Goal: Transaction & Acquisition: Purchase product/service

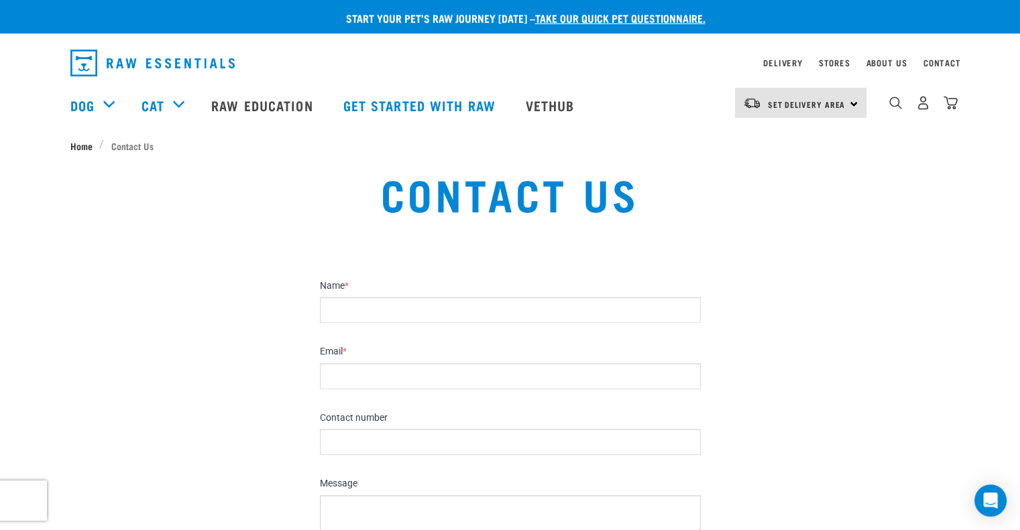
click at [77, 148] on span "Home" at bounding box center [81, 146] width 22 height 14
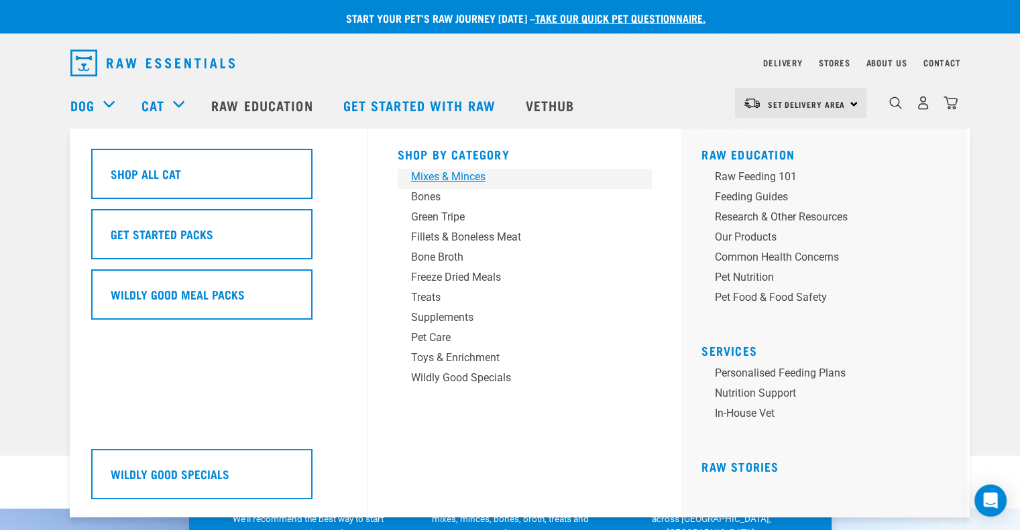
click at [438, 182] on div "Mixes & Minces" at bounding box center [515, 177] width 209 height 16
